Goal: Transaction & Acquisition: Book appointment/travel/reservation

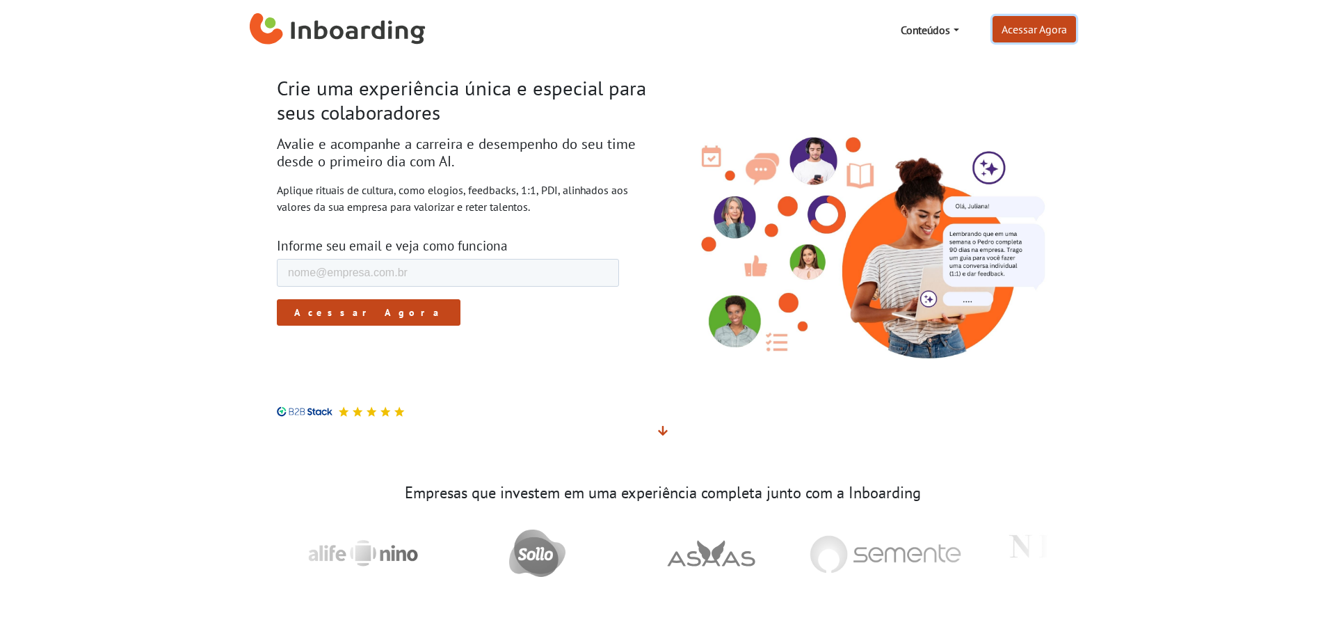
click at [1072, 32] on link "Acessar Agora" at bounding box center [1033, 29] width 83 height 26
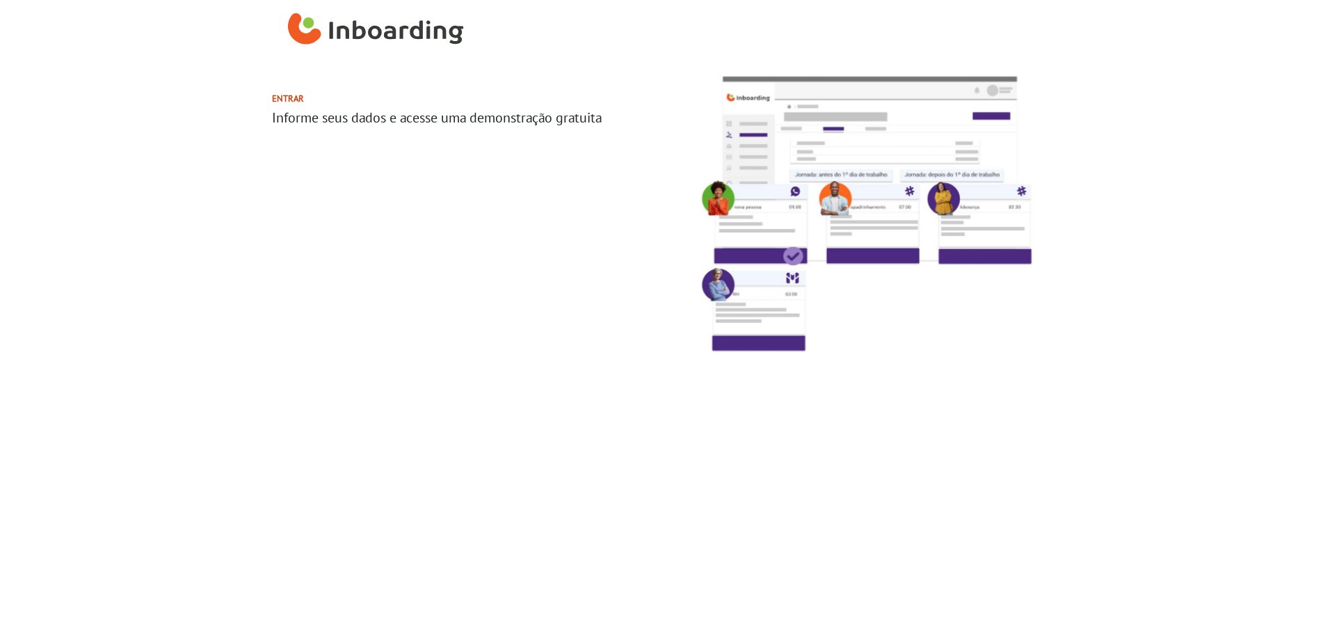
select select "BR"
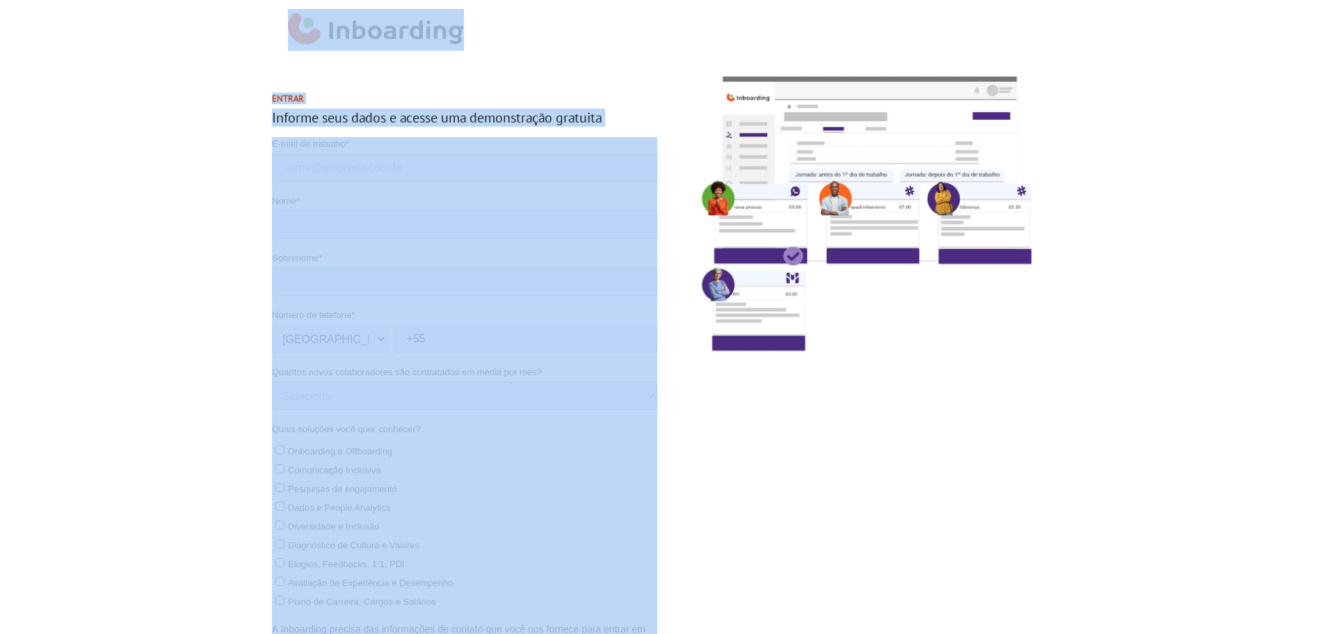
drag, startPoint x: 129, startPoint y: 49, endPoint x: 1168, endPoint y: 401, distance: 1097.6
click at [1131, 408] on body "Entrar Informe seus dados e acesse uma demonstração gratuita © Inboarding Tecno…" at bounding box center [662, 317] width 1325 height 634
click at [21, 104] on section "Entrar Informe seus dados e acesse uma demonstração gratuita" at bounding box center [662, 417] width 1325 height 714
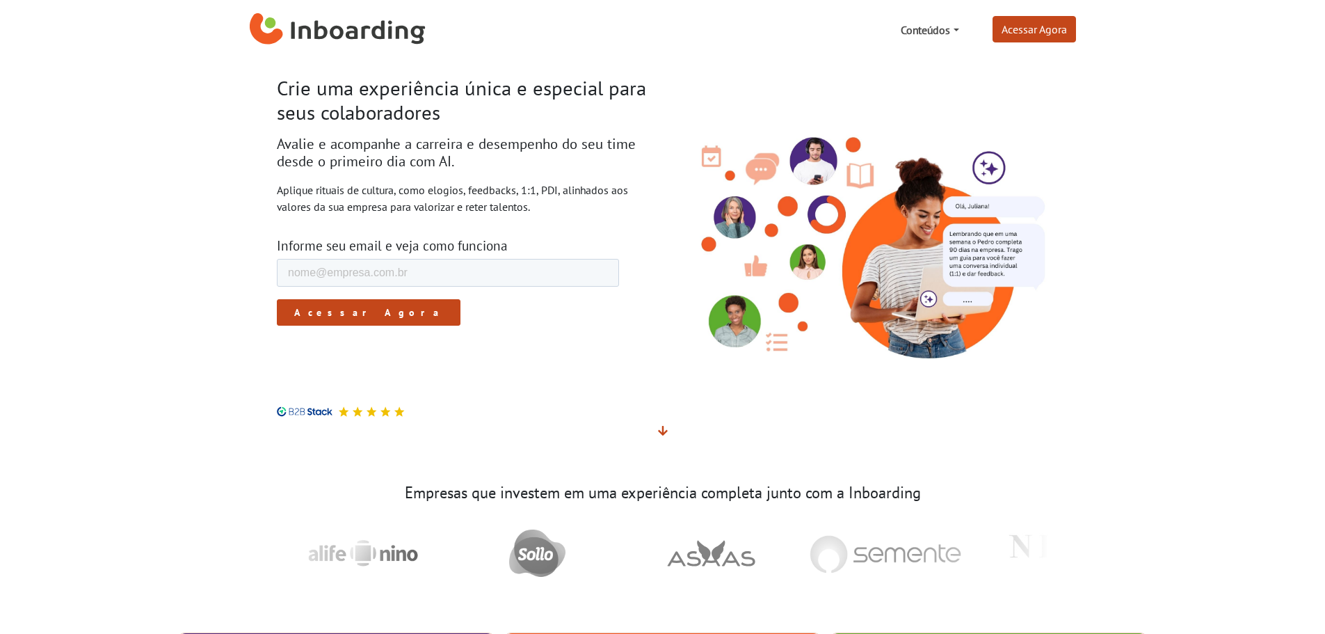
click at [938, 31] on link "Conteúdos" at bounding box center [929, 30] width 69 height 28
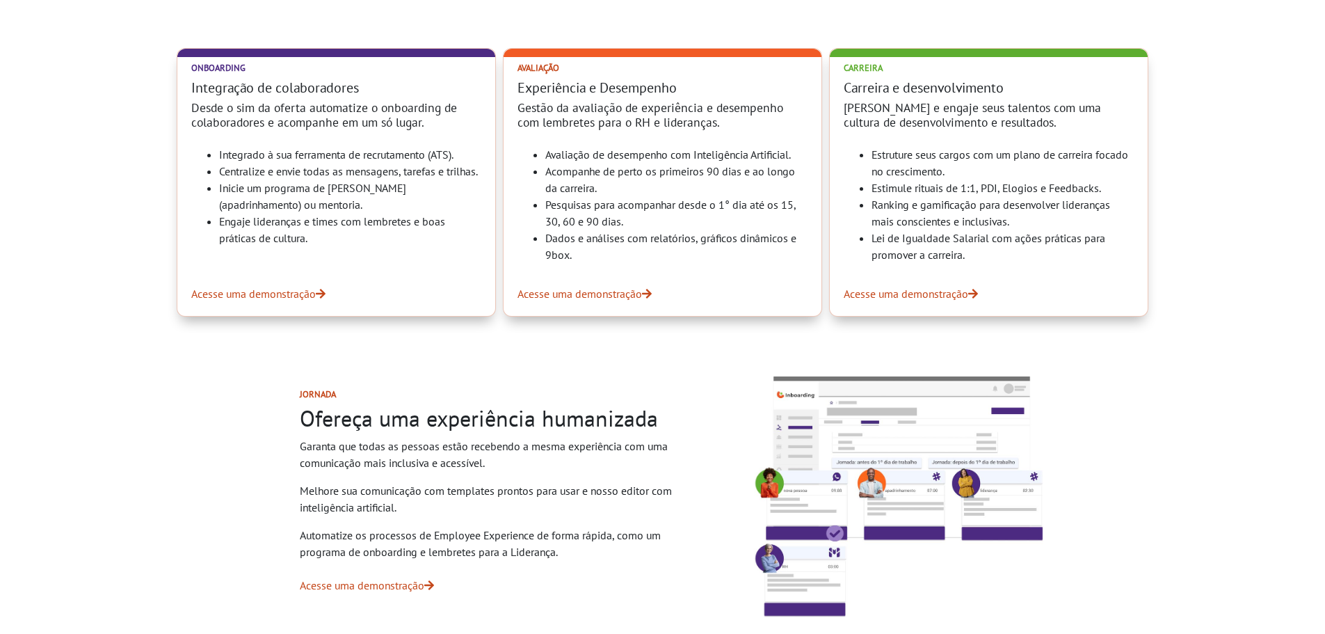
scroll to position [556, 0]
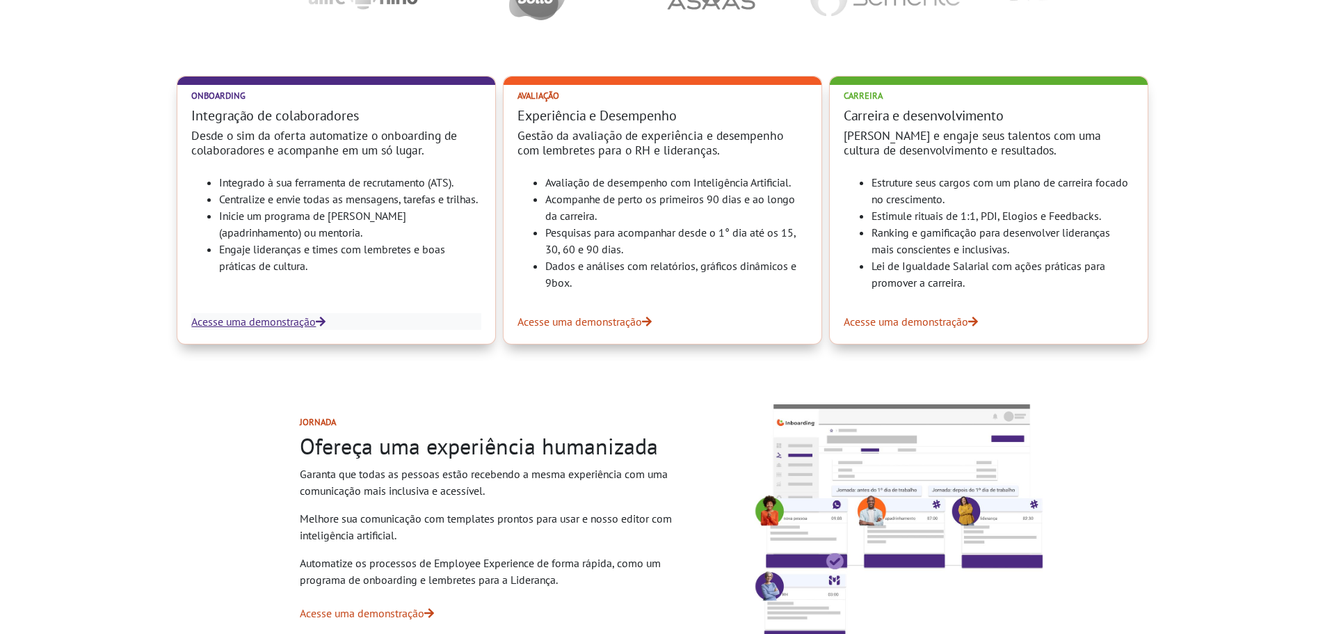
click at [274, 318] on link "Acesse uma demonstração" at bounding box center [336, 321] width 290 height 17
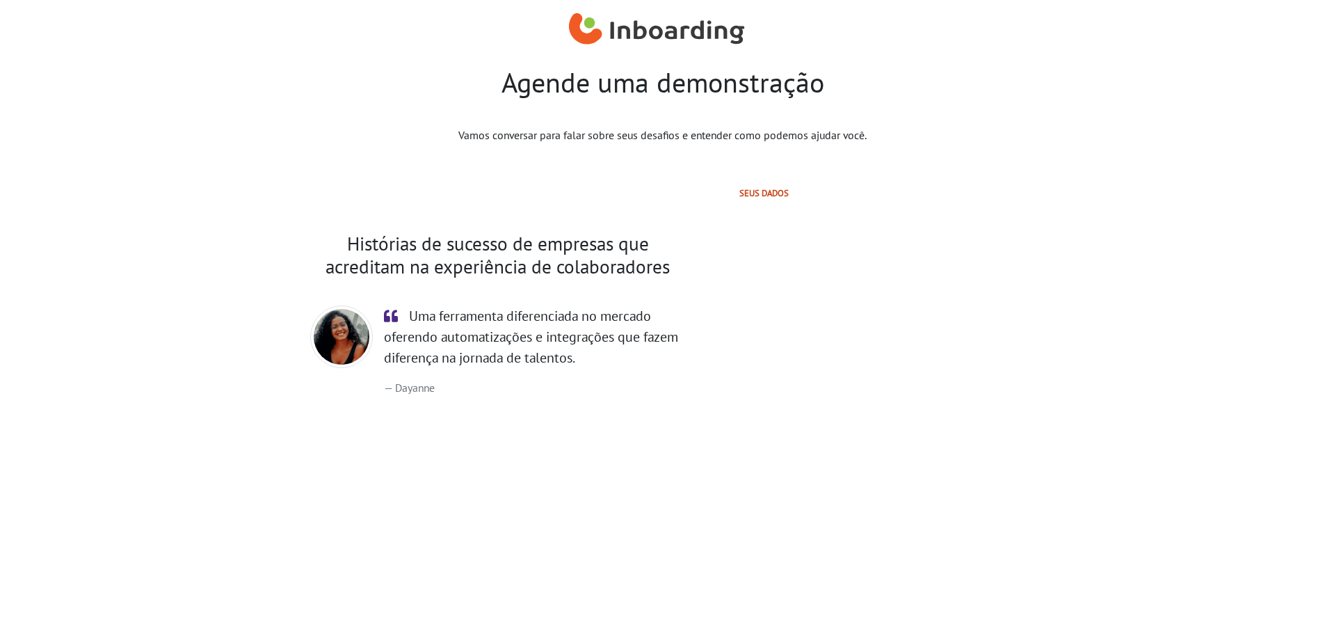
select select "BR"
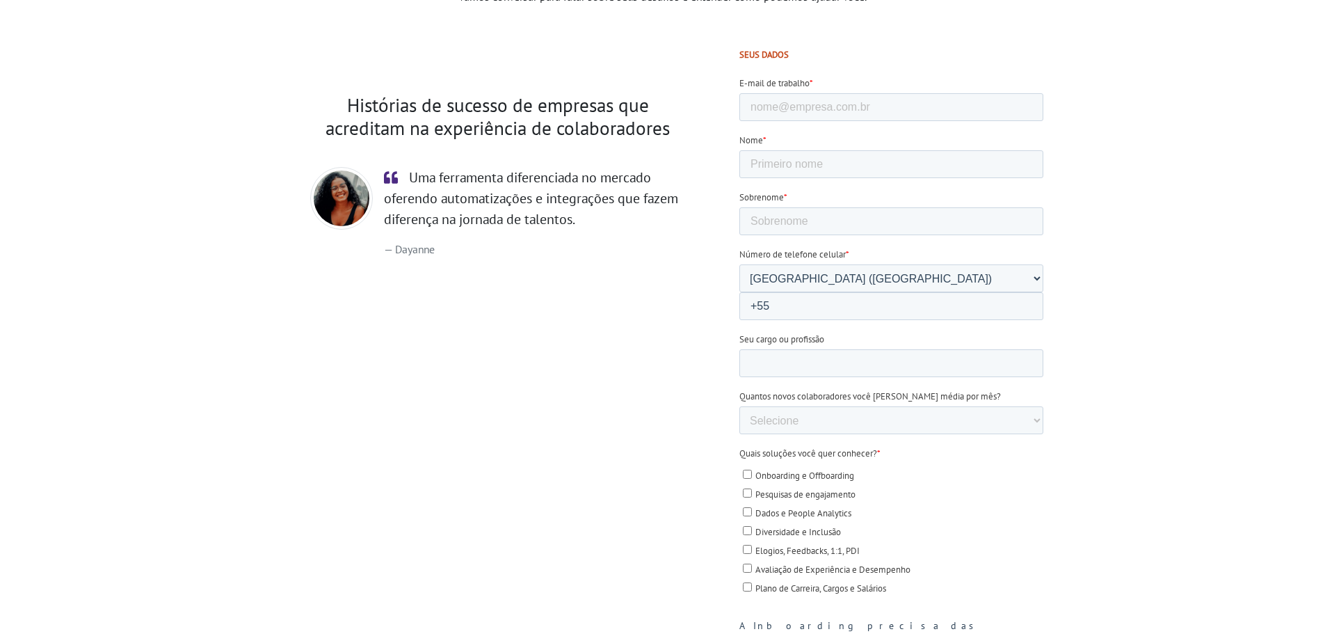
scroll to position [257, 0]
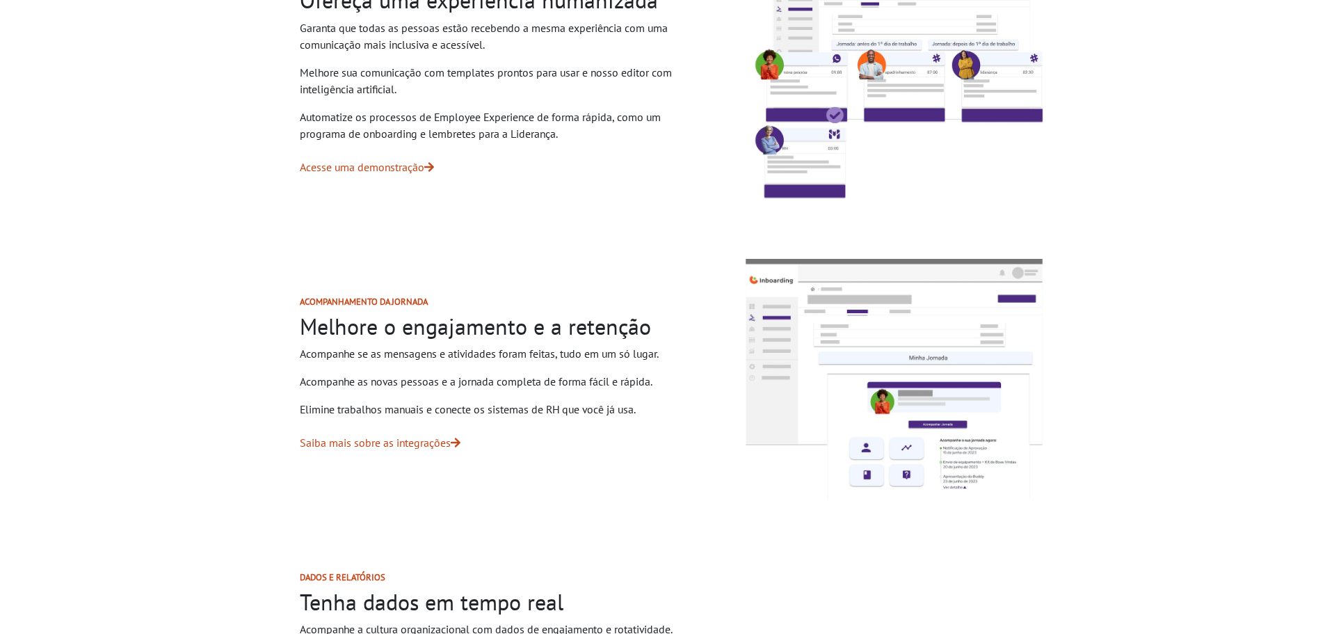
scroll to position [904, 0]
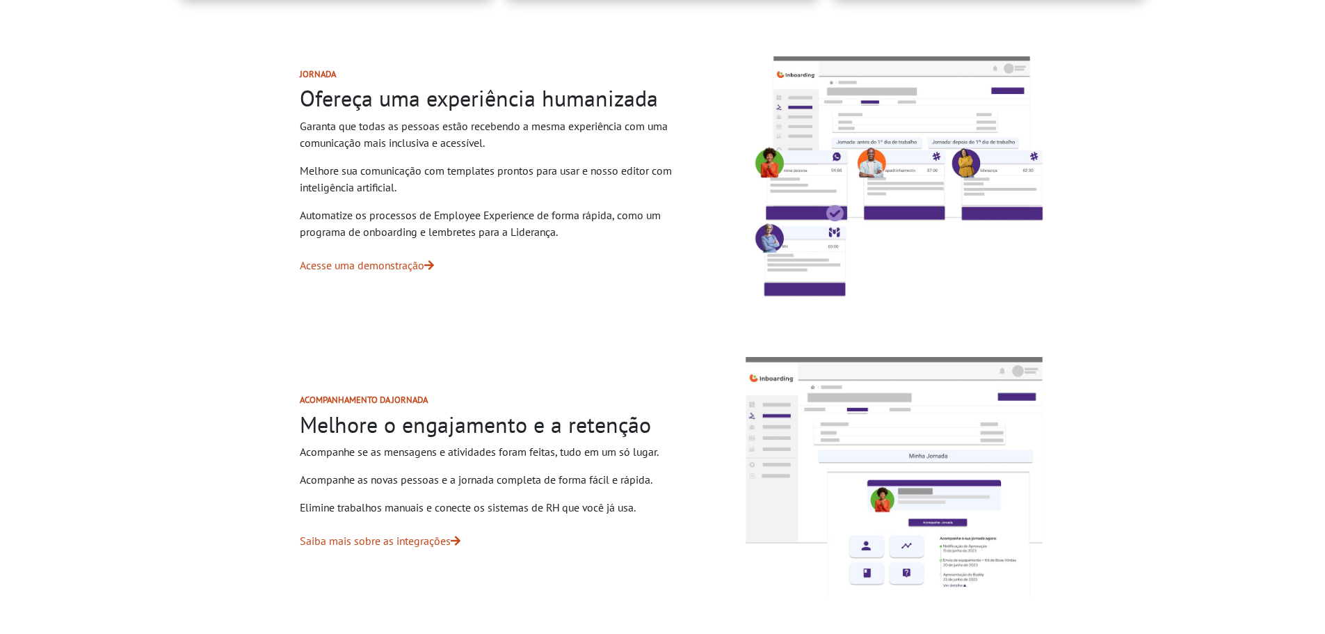
click at [916, 129] on img at bounding box center [893, 176] width 309 height 251
drag, startPoint x: 357, startPoint y: 118, endPoint x: 633, endPoint y: 252, distance: 306.4
click at [633, 252] on div "Jornada Ofereça uma experiência humanizada Garanta que todas as pessoas estão r…" at bounding box center [497, 176] width 462 height 282
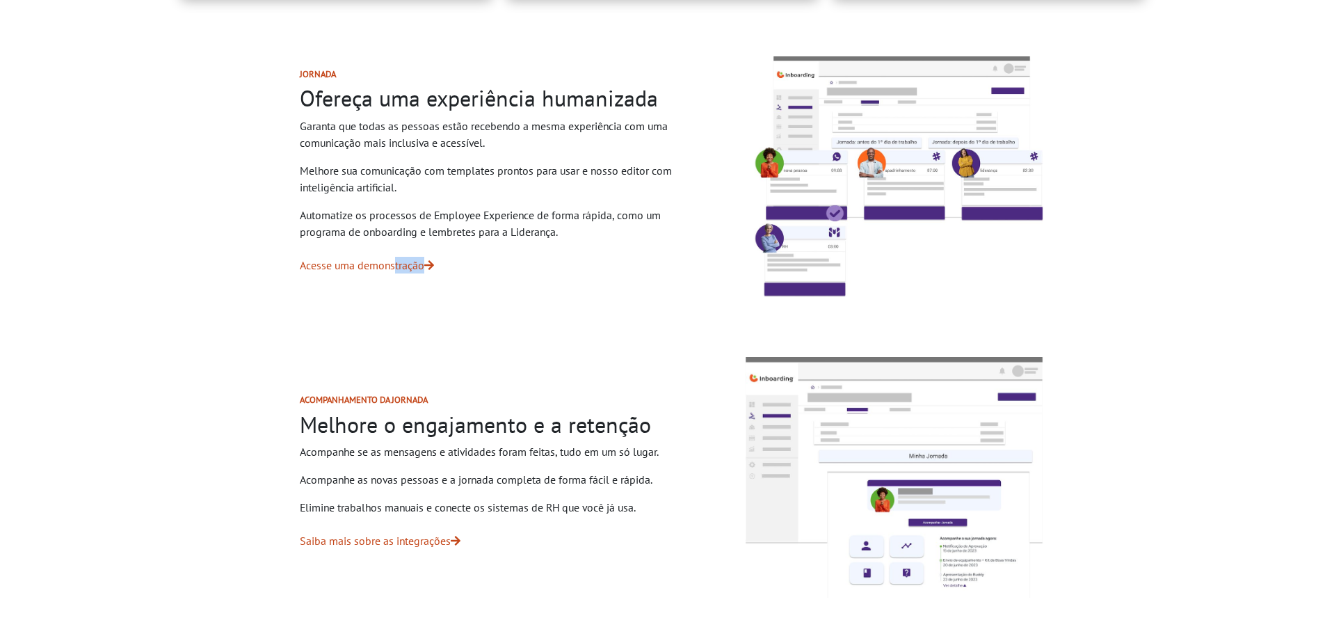
click at [633, 252] on div "Jornada Ofereça uma experiência humanizada Garanta que todas as pessoas estão r…" at bounding box center [497, 176] width 462 height 282
click at [572, 167] on p "Melhore sua comunicação com templates prontos para usar e nosso editor com inte…" at bounding box center [498, 178] width 396 height 33
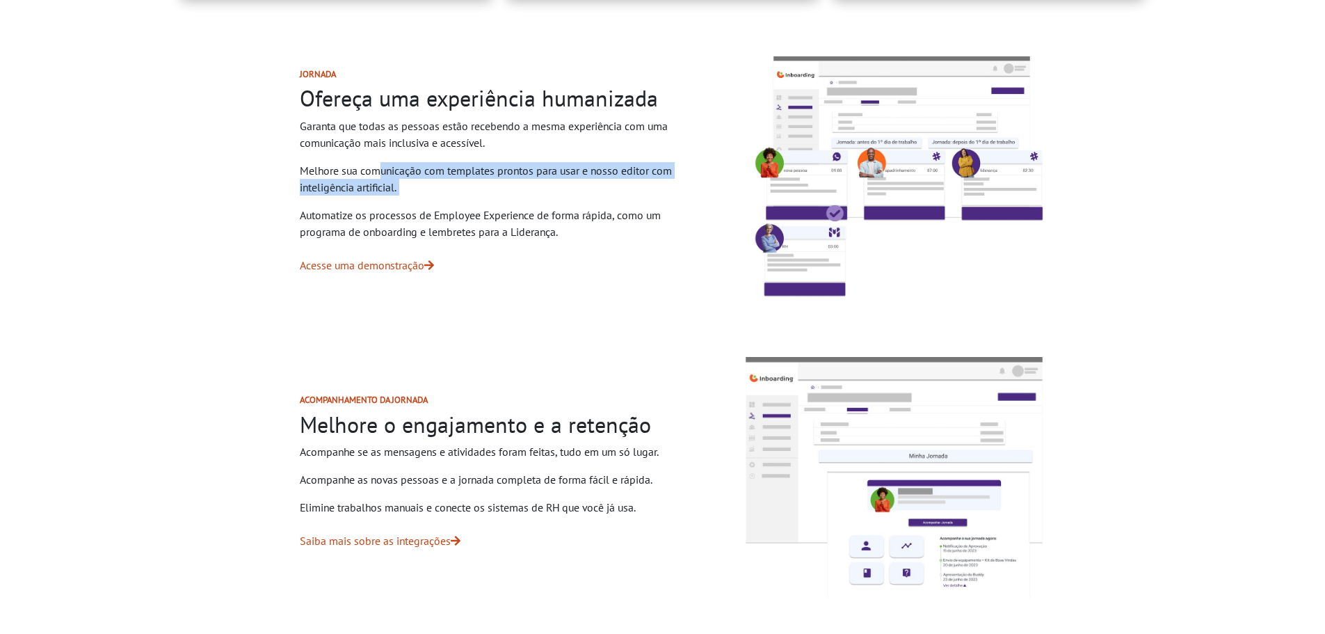
click at [572, 167] on p "Melhore sua comunicação com templates prontos para usar e nosso editor com inte…" at bounding box center [498, 178] width 396 height 33
click at [512, 223] on p "Automatize os processos de Employee Experience de forma rápida, como um program…" at bounding box center [498, 223] width 396 height 33
click at [511, 223] on p "Automatize os processos de Employee Experience de forma rápida, como um program…" at bounding box center [498, 223] width 396 height 33
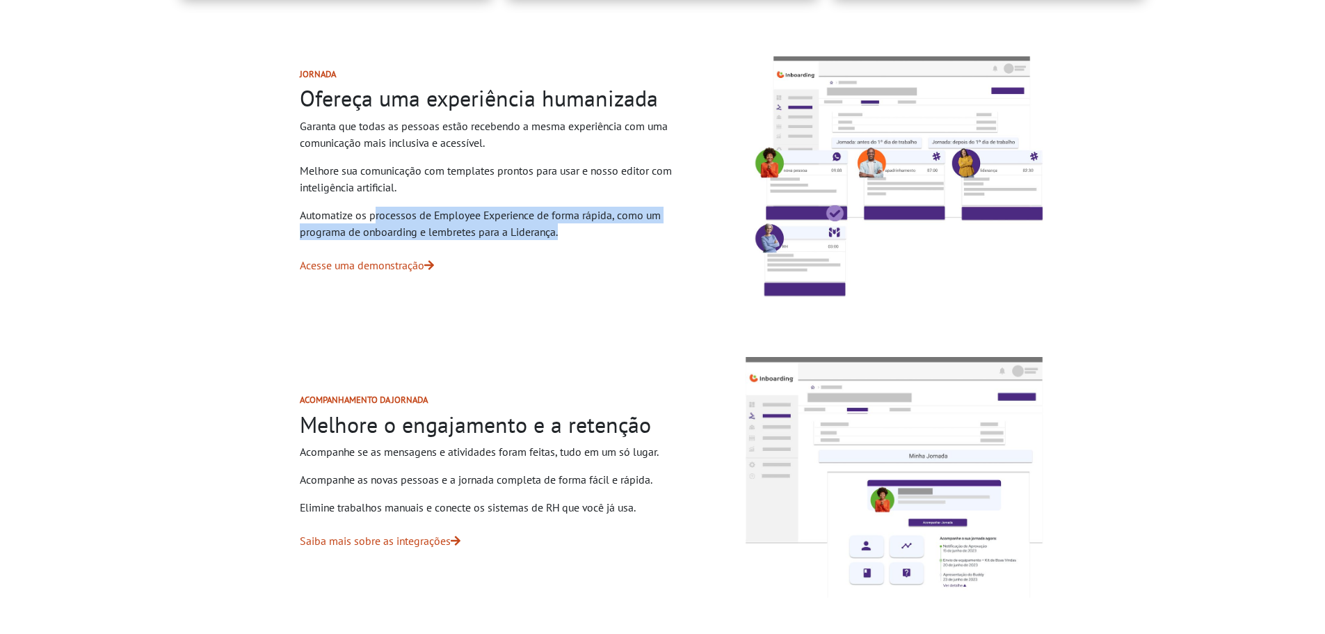
click at [511, 223] on p "Automatize os processos de Employee Experience de forma rápida, como um program…" at bounding box center [498, 223] width 396 height 33
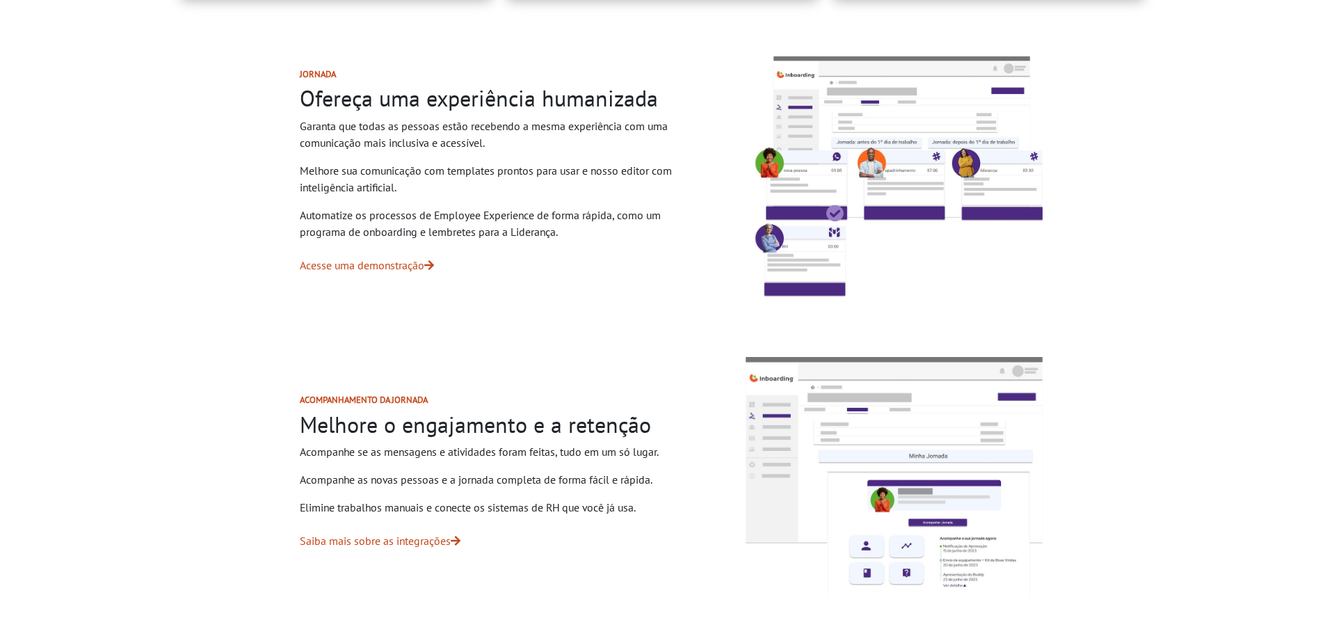
click at [638, 257] on p "Acesse uma demonstração" at bounding box center [498, 265] width 396 height 17
click at [495, 239] on p "Automatize os processos de Employee Experience de forma rápida, como um program…" at bounding box center [498, 223] width 396 height 33
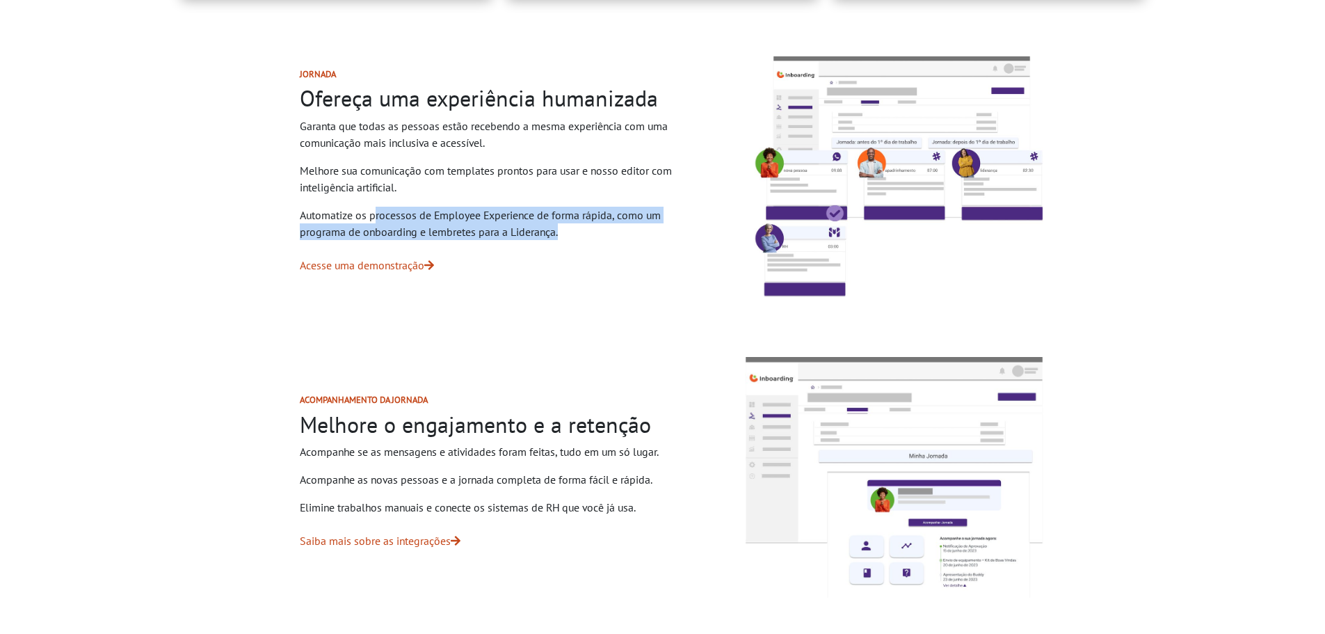
click at [495, 239] on p "Automatize os processos de Employee Experience de forma rápida, como um program…" at bounding box center [498, 223] width 396 height 33
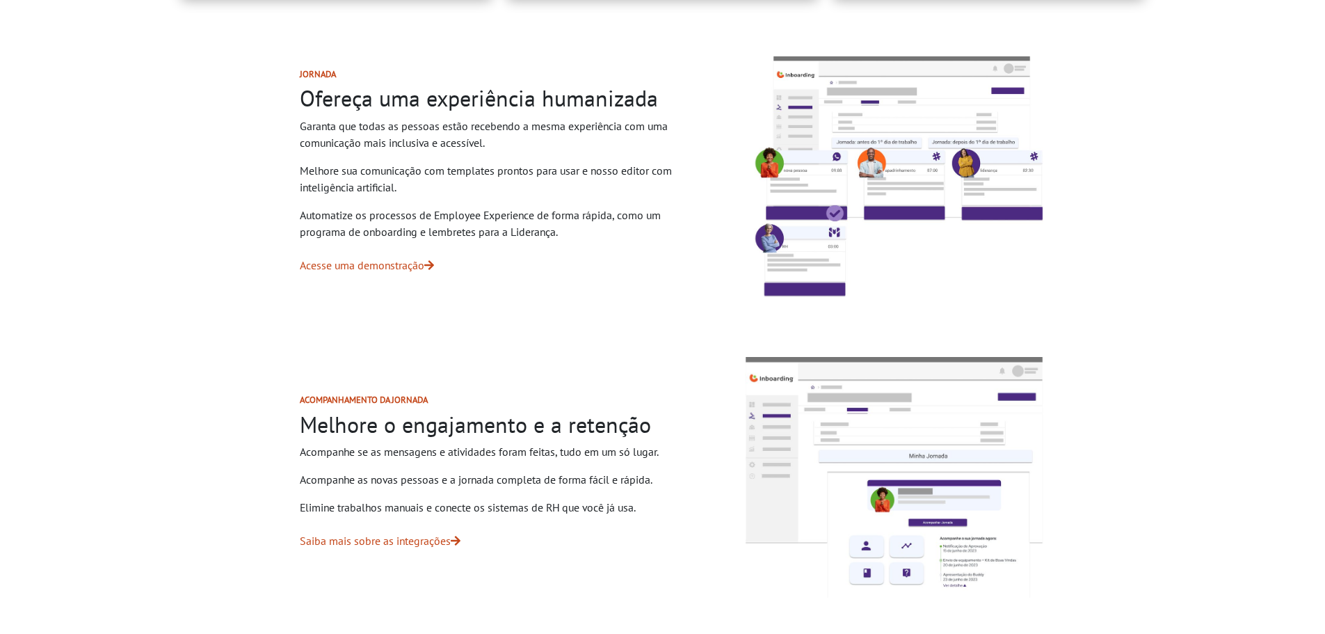
click at [625, 175] on p "Melhore sua comunicação com templates prontos para usar e nosso editor com inte…" at bounding box center [498, 178] width 396 height 33
click at [542, 216] on p "Automatize os processos de Employee Experience de forma rápida, como um program…" at bounding box center [498, 223] width 396 height 33
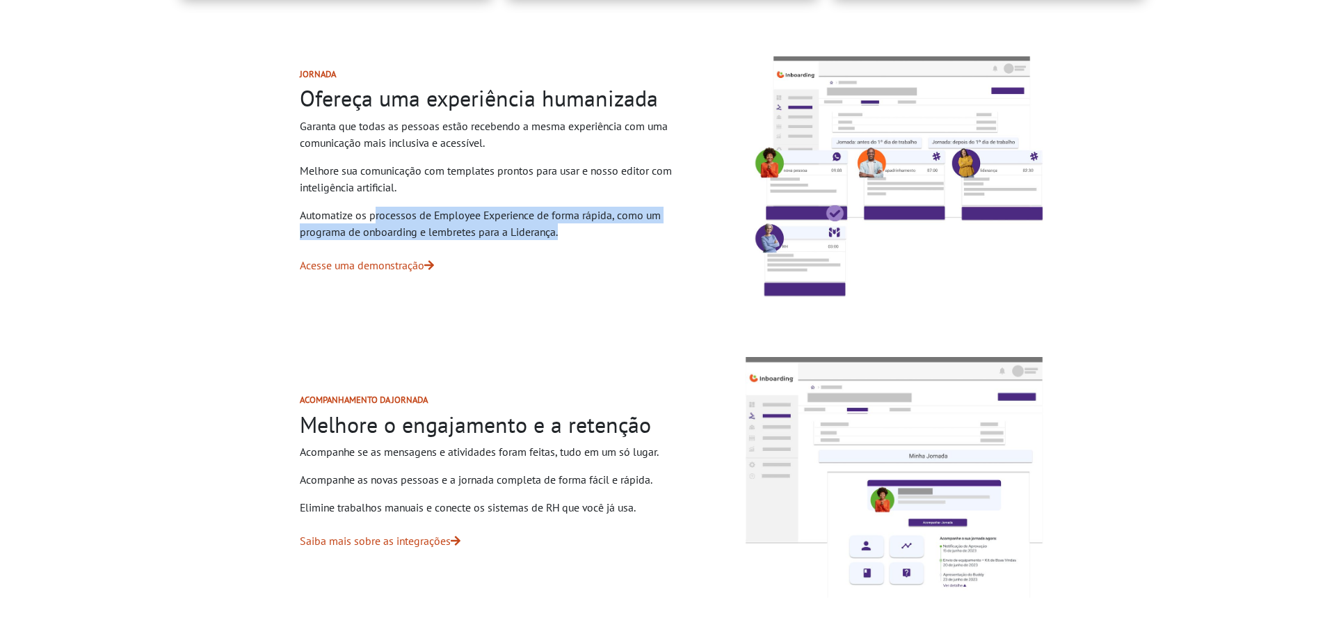
click at [542, 216] on p "Automatize os processos de Employee Experience de forma rápida, como um program…" at bounding box center [498, 223] width 396 height 33
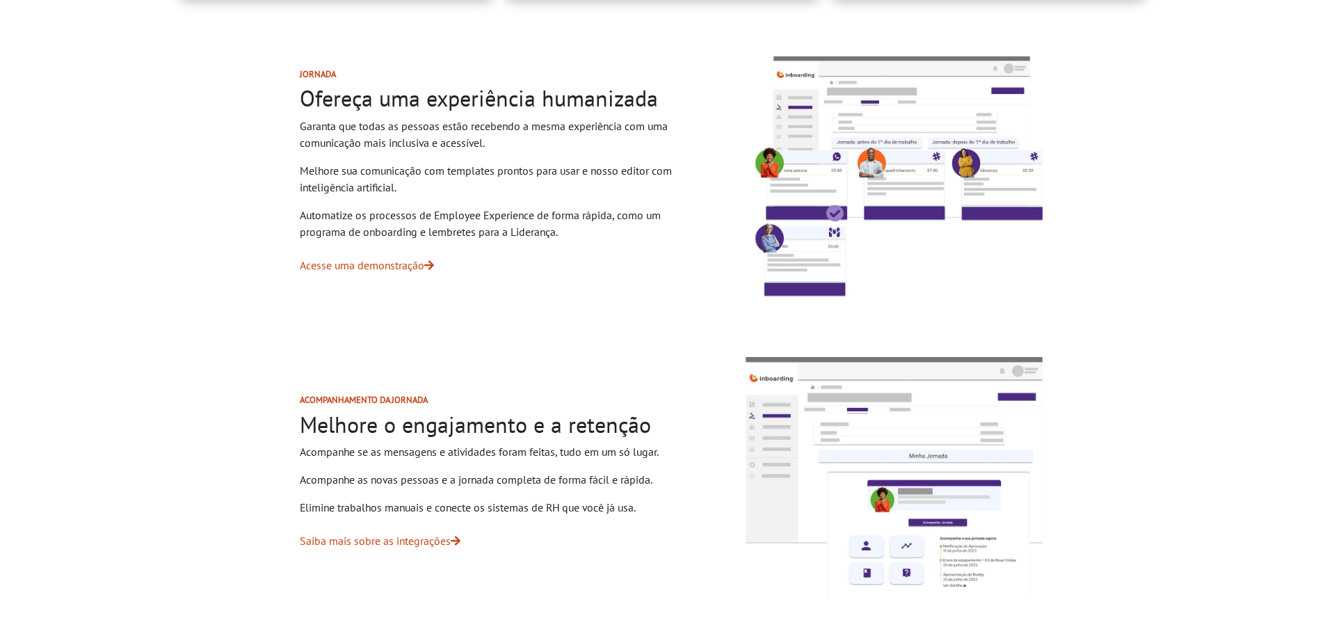
click at [561, 240] on div "Jornada Ofereça uma experiência humanizada Garanta que todas as pessoas estão r…" at bounding box center [497, 176] width 462 height 282
click at [629, 211] on p "Automatize os processos de Employee Experience de forma rápida, como um program…" at bounding box center [498, 223] width 396 height 33
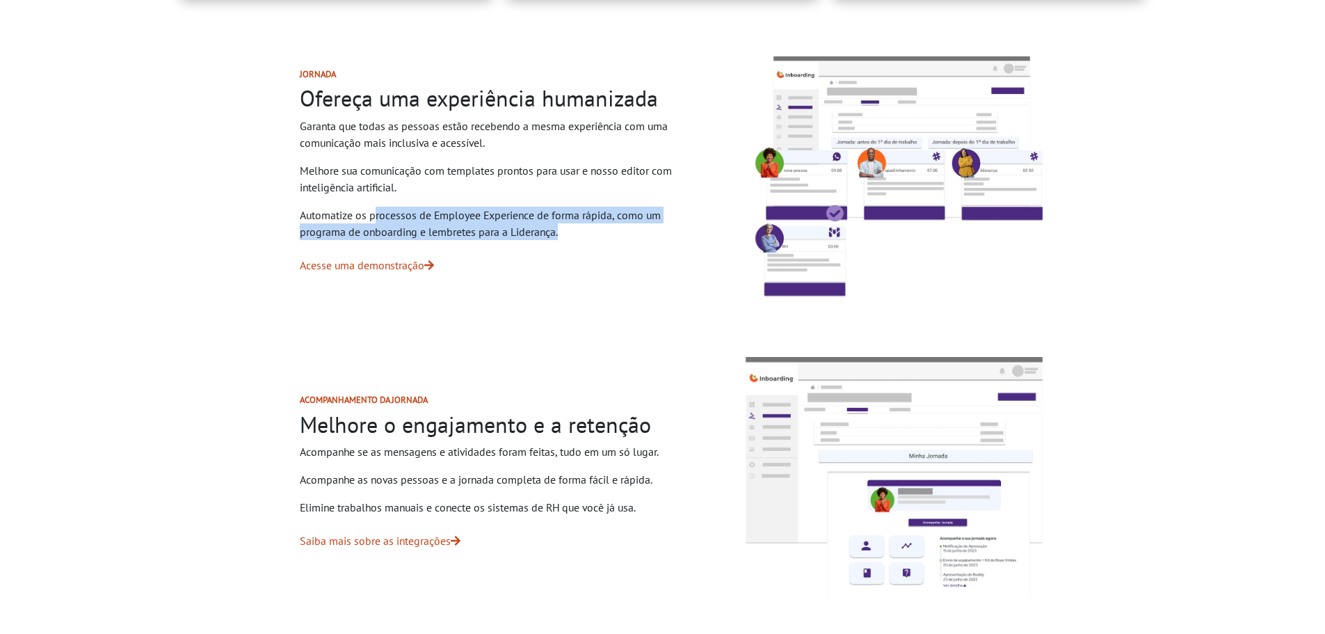
click at [629, 211] on p "Automatize os processos de Employee Experience de forma rápida, como um program…" at bounding box center [498, 223] width 396 height 33
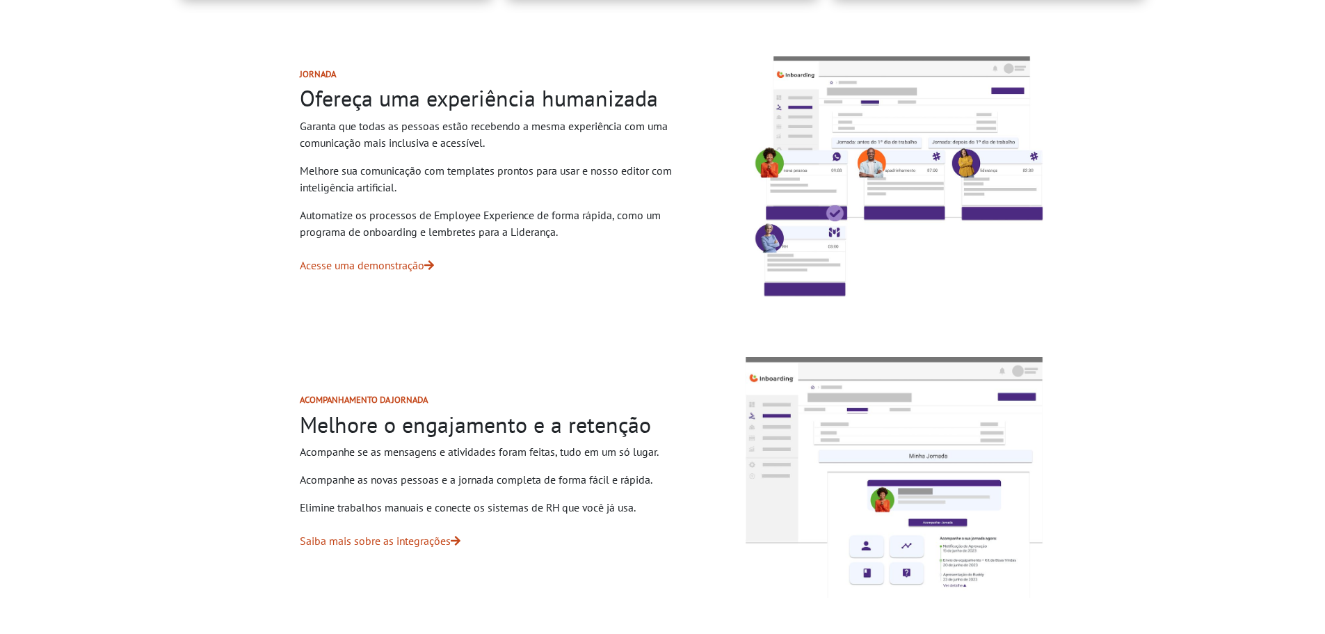
click at [568, 178] on p "Melhore sua comunicação com templates prontos para usar e nosso editor com inte…" at bounding box center [498, 178] width 396 height 33
click at [556, 201] on div "Jornada Ofereça uma experiência humanizada Garanta que todas as pessoas estão r…" at bounding box center [497, 176] width 462 height 282
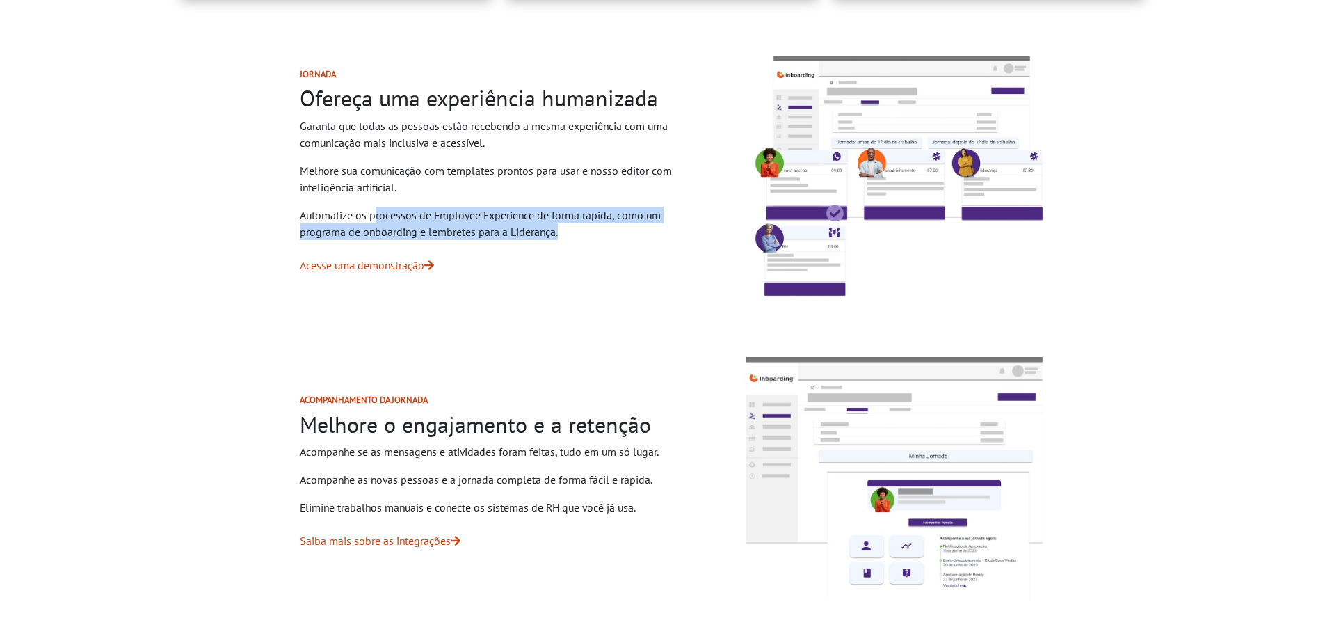
click at [556, 201] on div "Jornada Ofereça uma experiência humanizada Garanta que todas as pessoas estão r…" at bounding box center [497, 176] width 462 height 282
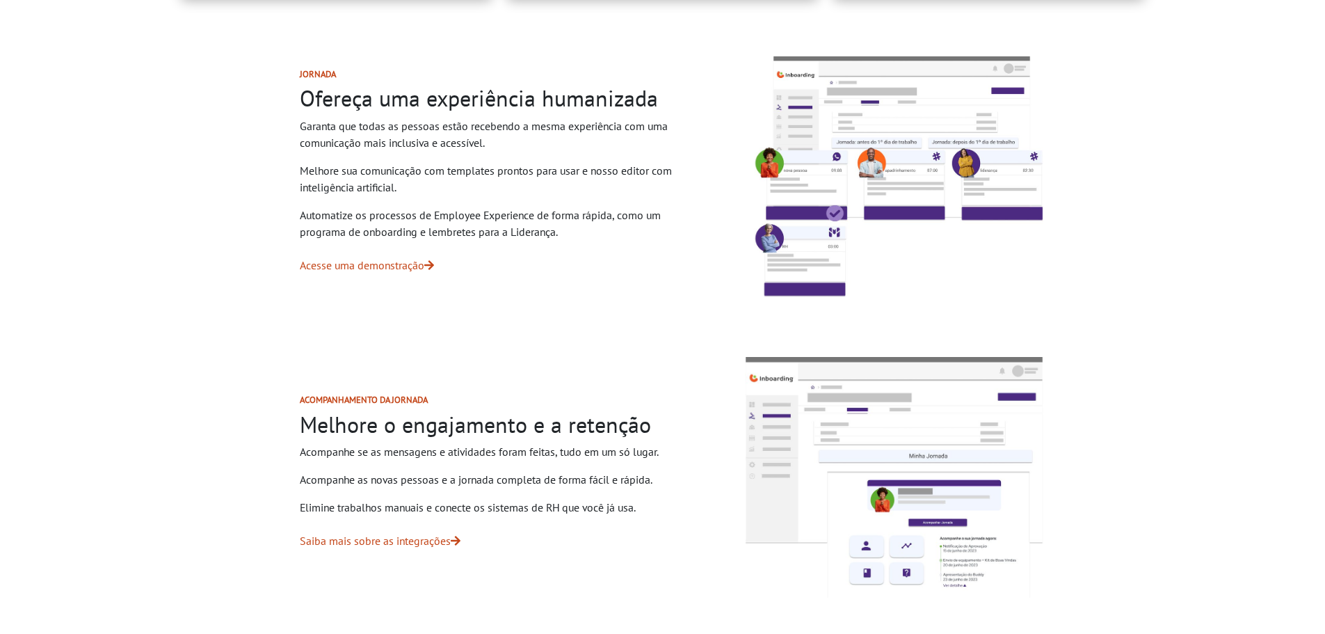
click at [327, 97] on h2 "Ofereça uma experiência humanizada" at bounding box center [498, 98] width 396 height 26
click at [440, 182] on p "Melhore sua comunicação com templates prontos para usar e nosso editor com inte…" at bounding box center [498, 178] width 396 height 33
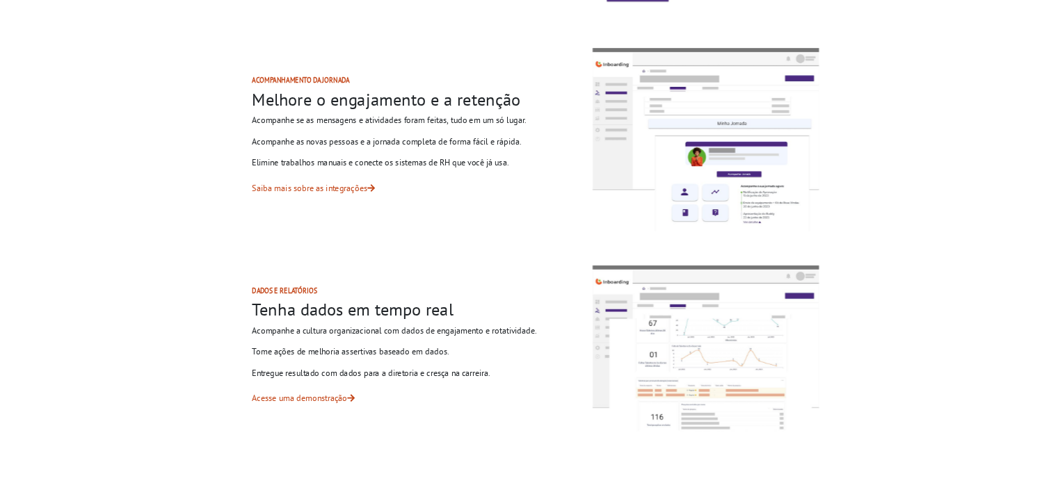
scroll to position [1182, 0]
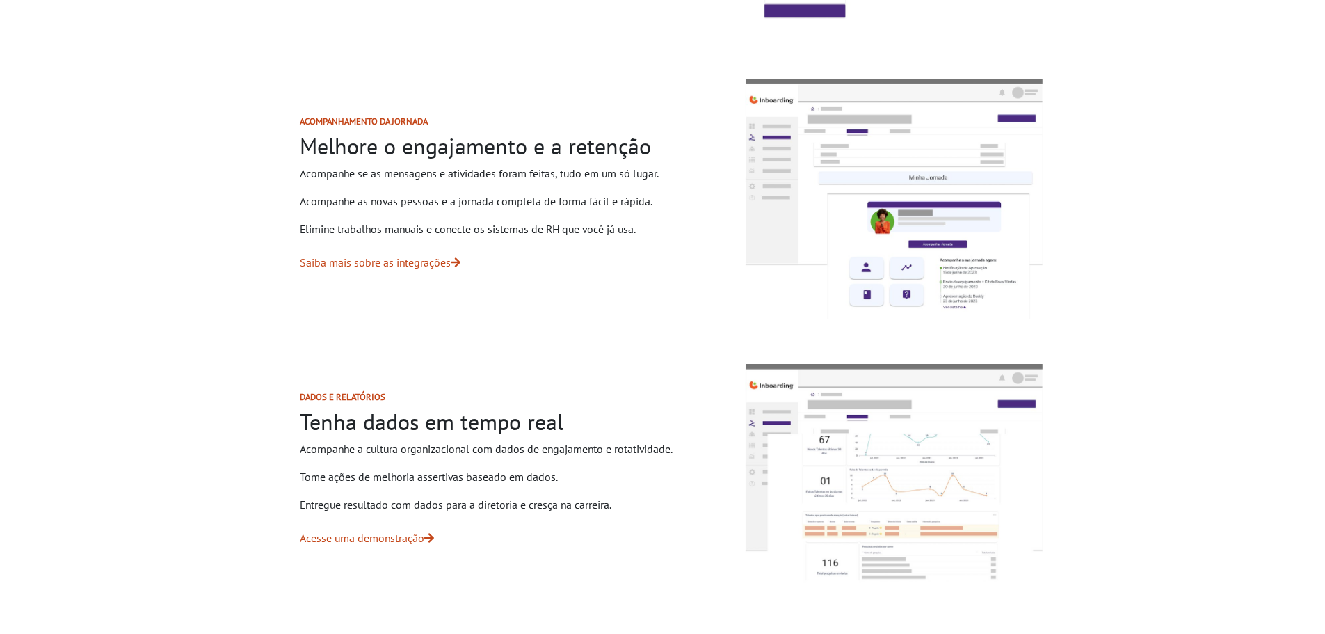
drag, startPoint x: 296, startPoint y: 140, endPoint x: 667, endPoint y: 237, distance: 383.2
click at [667, 237] on div "Acompanhamento da jornada Melhore o engajamento e a retenção Acompanhe se as me…" at bounding box center [497, 199] width 462 height 232
drag, startPoint x: 667, startPoint y: 237, endPoint x: 651, endPoint y: 225, distance: 19.9
click at [666, 237] on div "Acompanhamento da jornada Melhore o engajamento e a retenção Acompanhe se as me…" at bounding box center [497, 199] width 462 height 232
drag, startPoint x: 651, startPoint y: 225, endPoint x: 596, endPoint y: 172, distance: 76.7
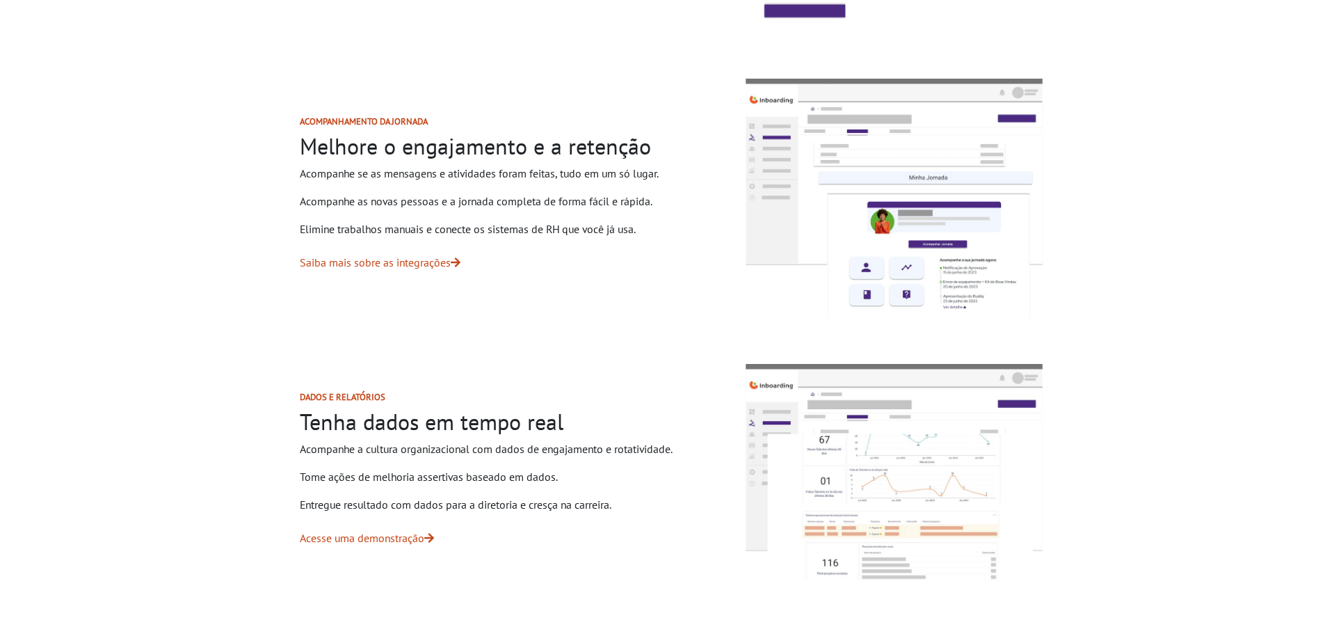
click at [291, 117] on div "Acompanhamento da jornada Melhore o engajamento e a retenção Acompanhe se as me…" at bounding box center [497, 199] width 462 height 232
click at [726, 232] on div "Acompanhamento da jornada Melhore o engajamento e a retenção Acompanhe se as me…" at bounding box center [497, 199] width 462 height 232
drag, startPoint x: 649, startPoint y: 221, endPoint x: 371, endPoint y: 143, distance: 288.2
click at [317, 128] on div "Acompanhamento da jornada Melhore o engajamento e a retenção Acompanhe se as me…" at bounding box center [497, 199] width 462 height 232
click at [1105, 203] on section "Acompanhamento da jornada Melhore o engajamento e a retenção Acompanhe se as me…" at bounding box center [662, 199] width 1325 height 275
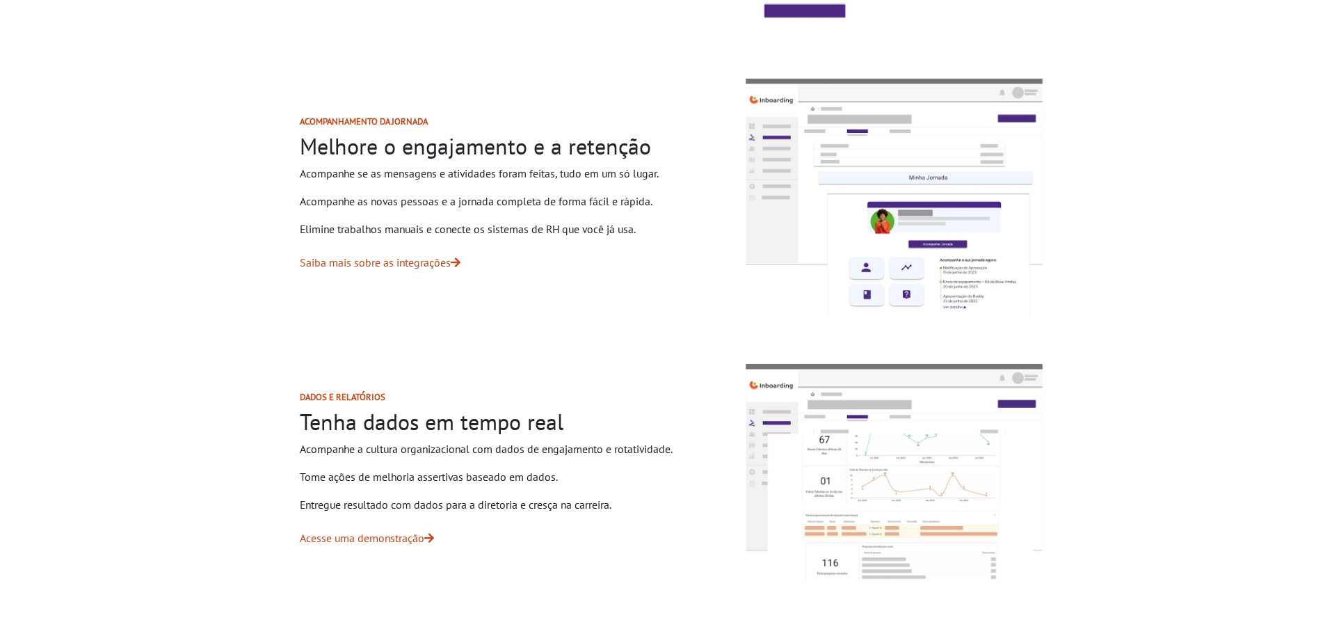
click at [1204, 388] on section "Dados e relatórios Tenha dados em tempo real Acompanhe a cultura organizacional…" at bounding box center [662, 474] width 1325 height 255
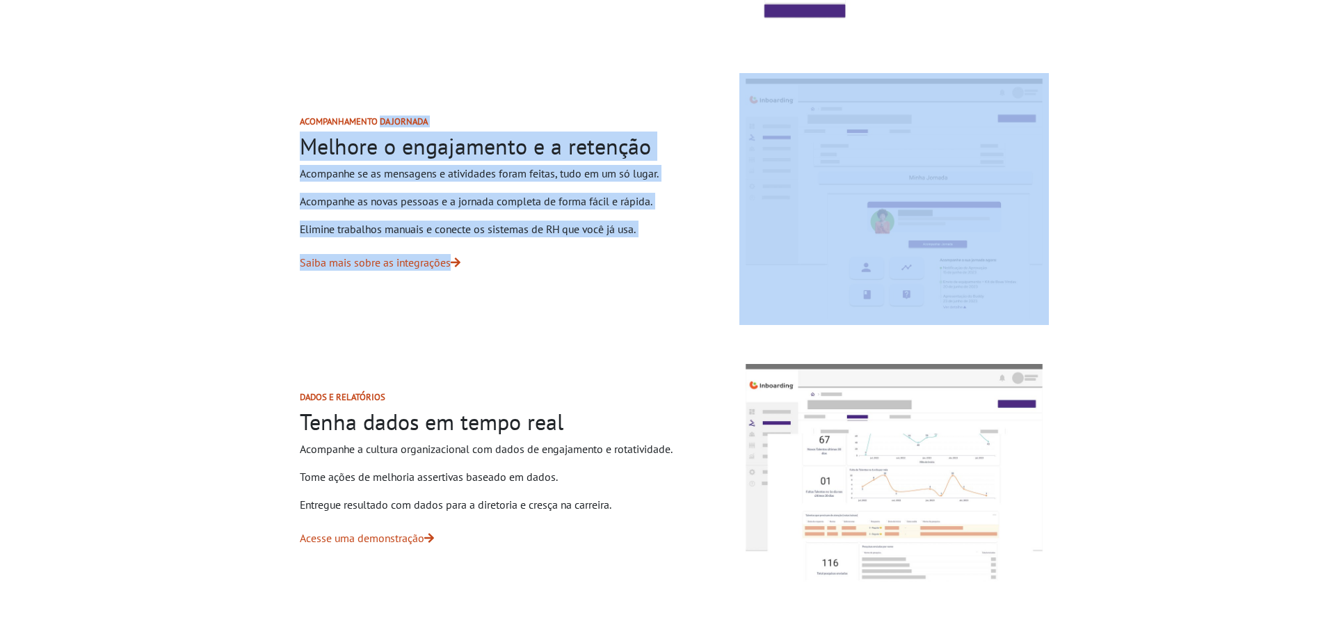
drag, startPoint x: 213, startPoint y: 124, endPoint x: 1148, endPoint y: 241, distance: 942.6
click at [1145, 241] on section "Acompanhamento da jornada Melhore o engajamento e a retenção Acompanhe se as me…" at bounding box center [662, 199] width 1325 height 275
drag, startPoint x: 1148, startPoint y: 241, endPoint x: 1175, endPoint y: 234, distance: 28.0
click at [1150, 241] on section "Acompanhamento da jornada Melhore o engajamento e a retenção Acompanhe se as me…" at bounding box center [662, 199] width 1325 height 275
click at [1272, 269] on section "Acompanhamento da jornada Melhore o engajamento e a retenção Acompanhe se as me…" at bounding box center [662, 199] width 1325 height 275
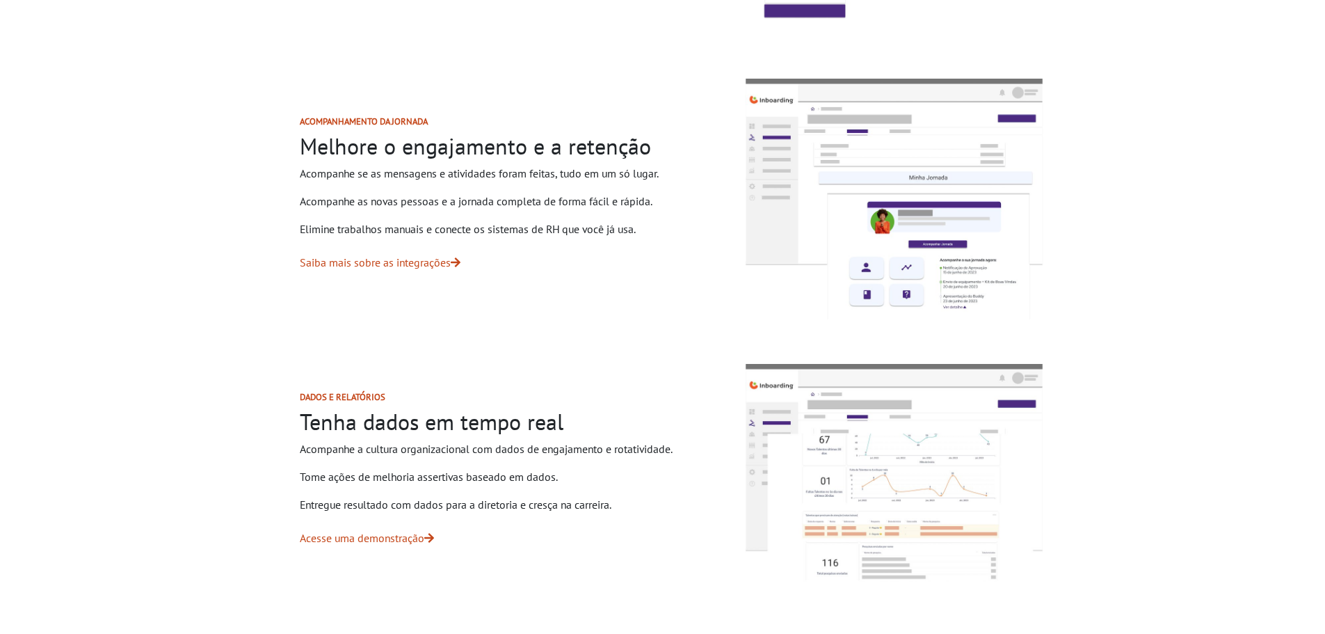
click at [145, 317] on section "Acompanhamento da jornada Melhore o engajamento e a retenção Acompanhe se as me…" at bounding box center [662, 199] width 1325 height 275
